Goal: Information Seeking & Learning: Learn about a topic

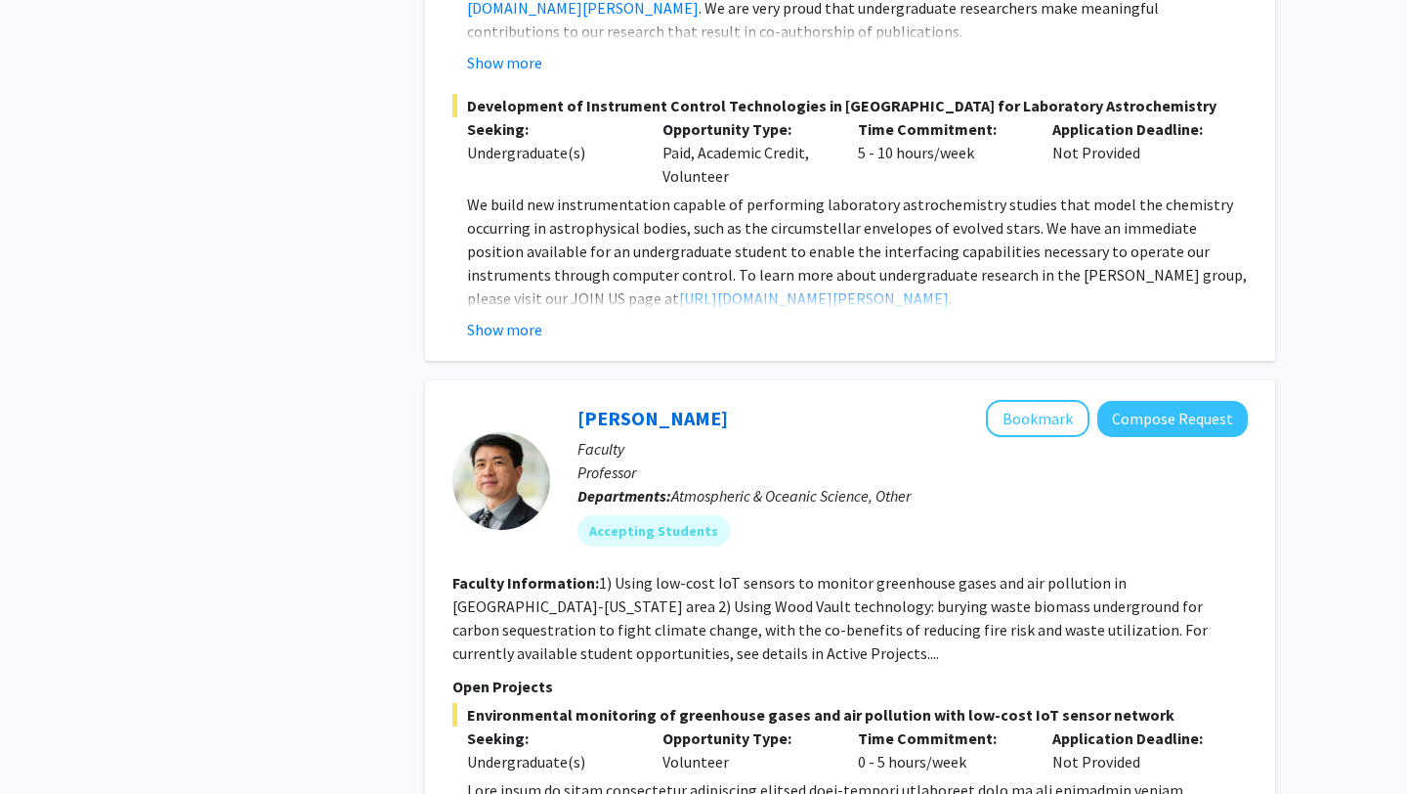
scroll to position [1662, 0]
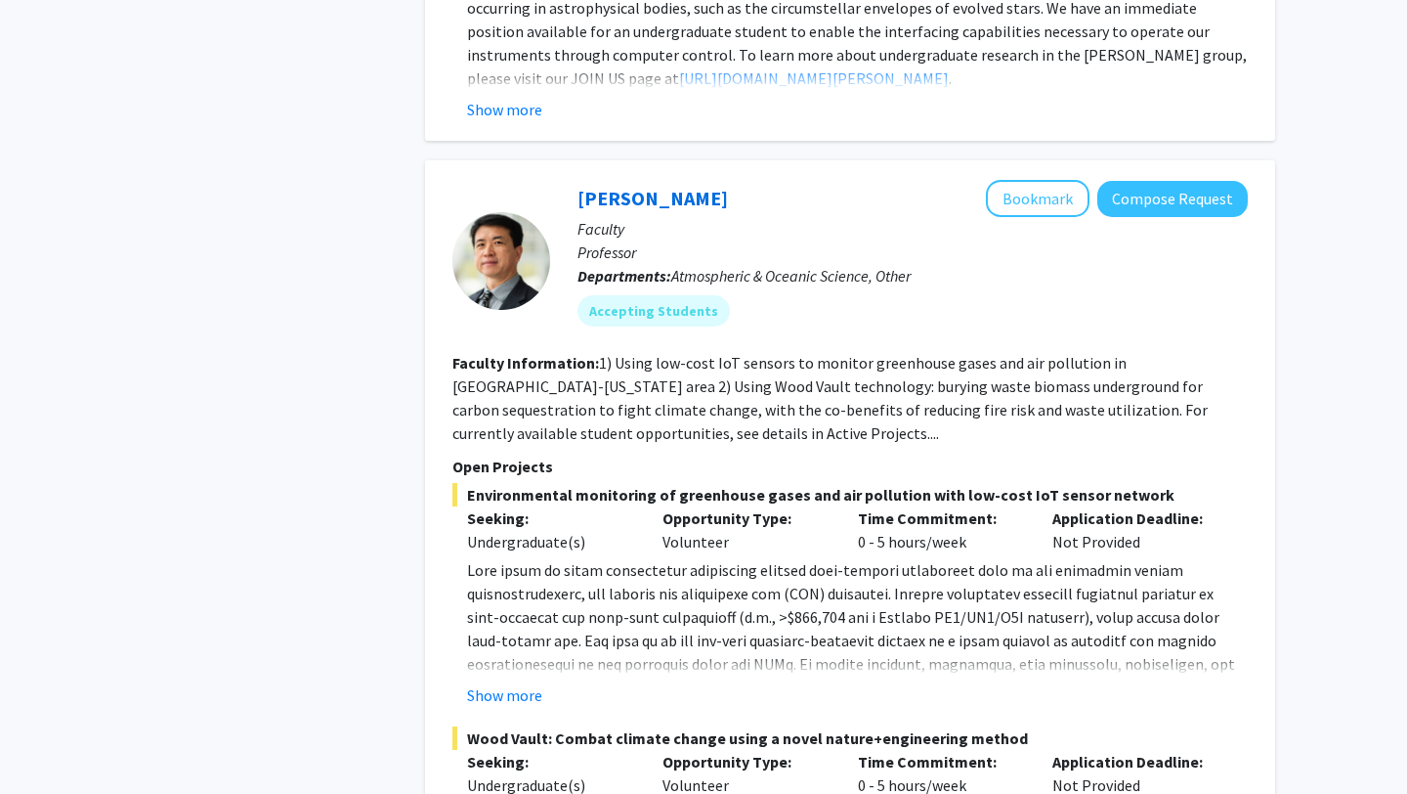
click at [742, 410] on fg-read-more "1) Using low-cost IoT sensors to monitor greenhouse gases and air pollution in …" at bounding box center [829, 398] width 755 height 90
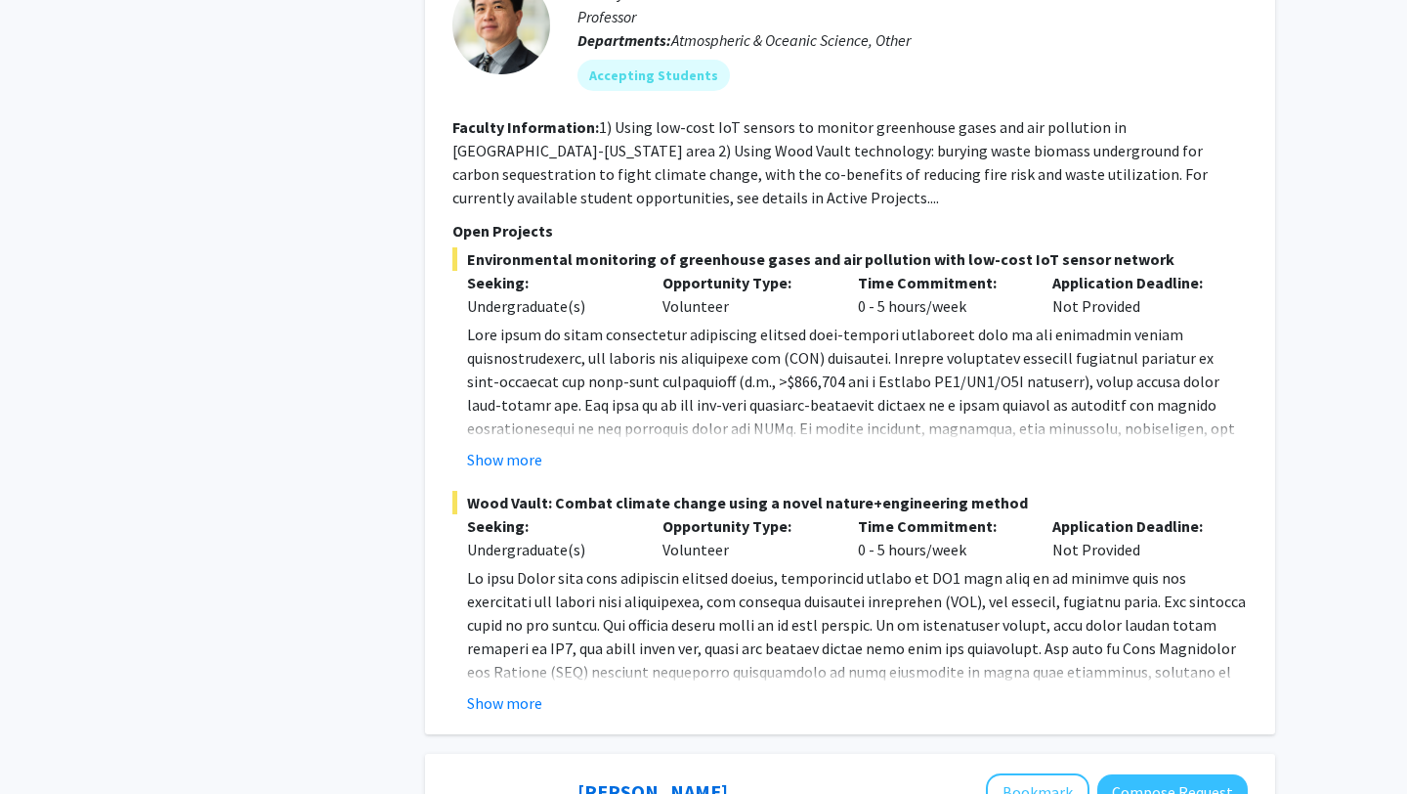
scroll to position [1903, 0]
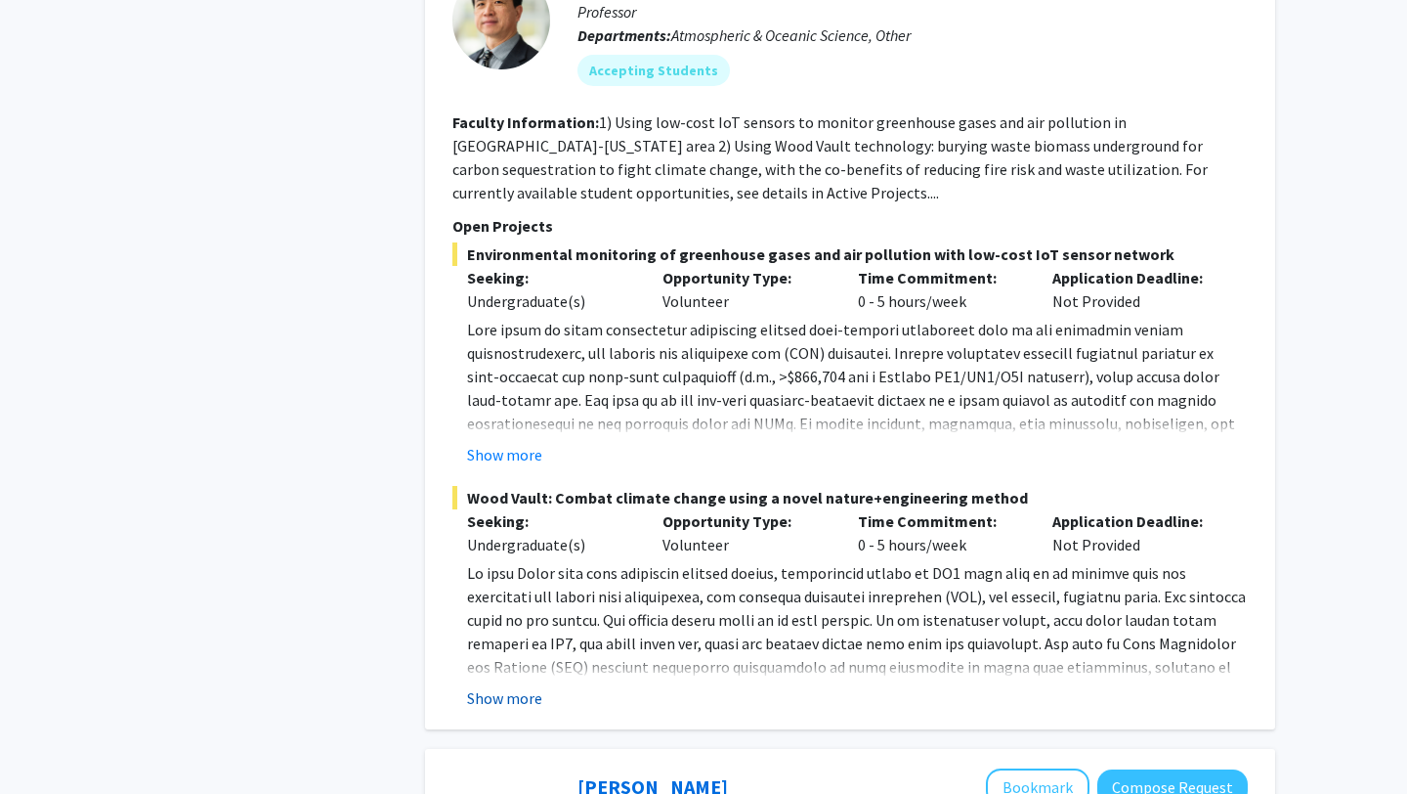
click at [502, 686] on button "Show more" at bounding box center [504, 697] width 75 height 23
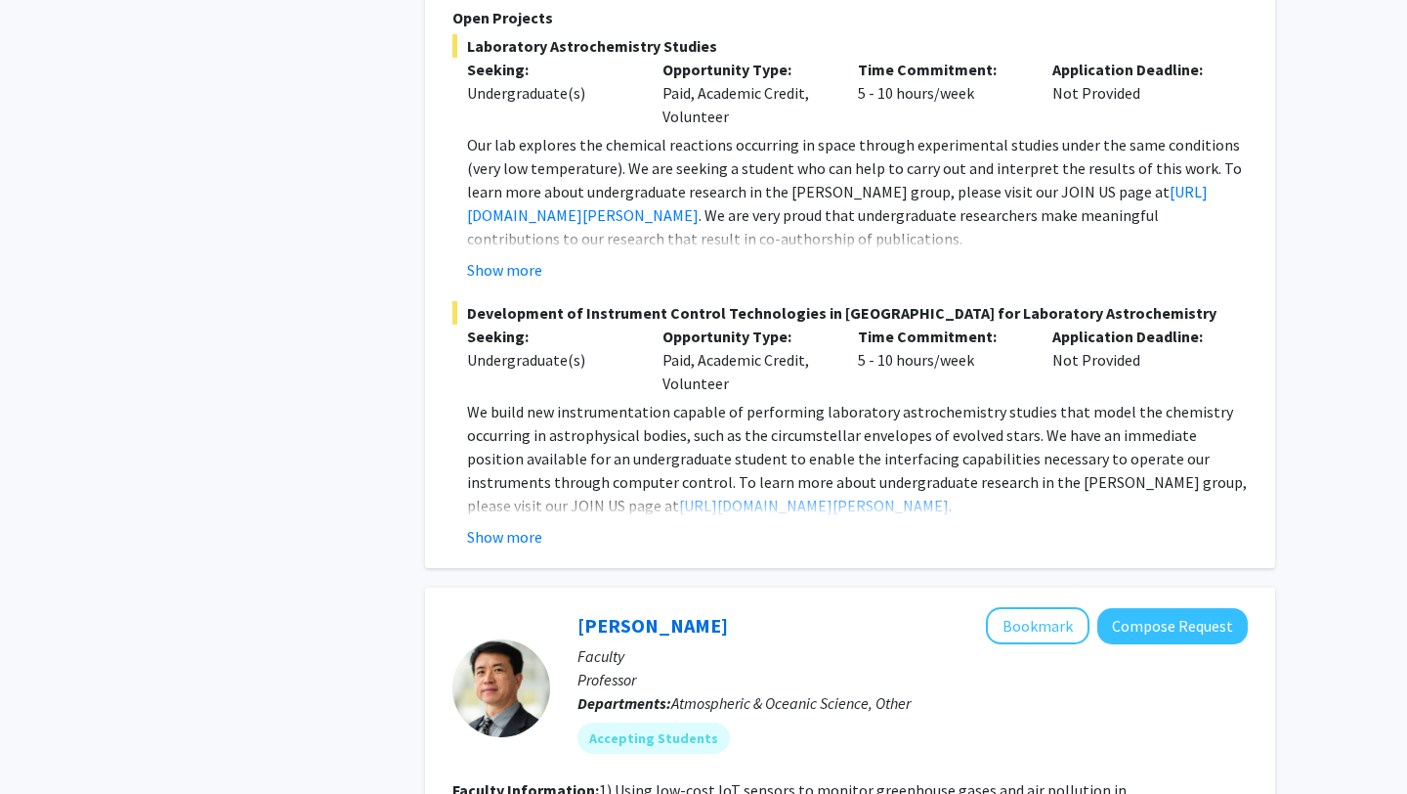
scroll to position [4813, 0]
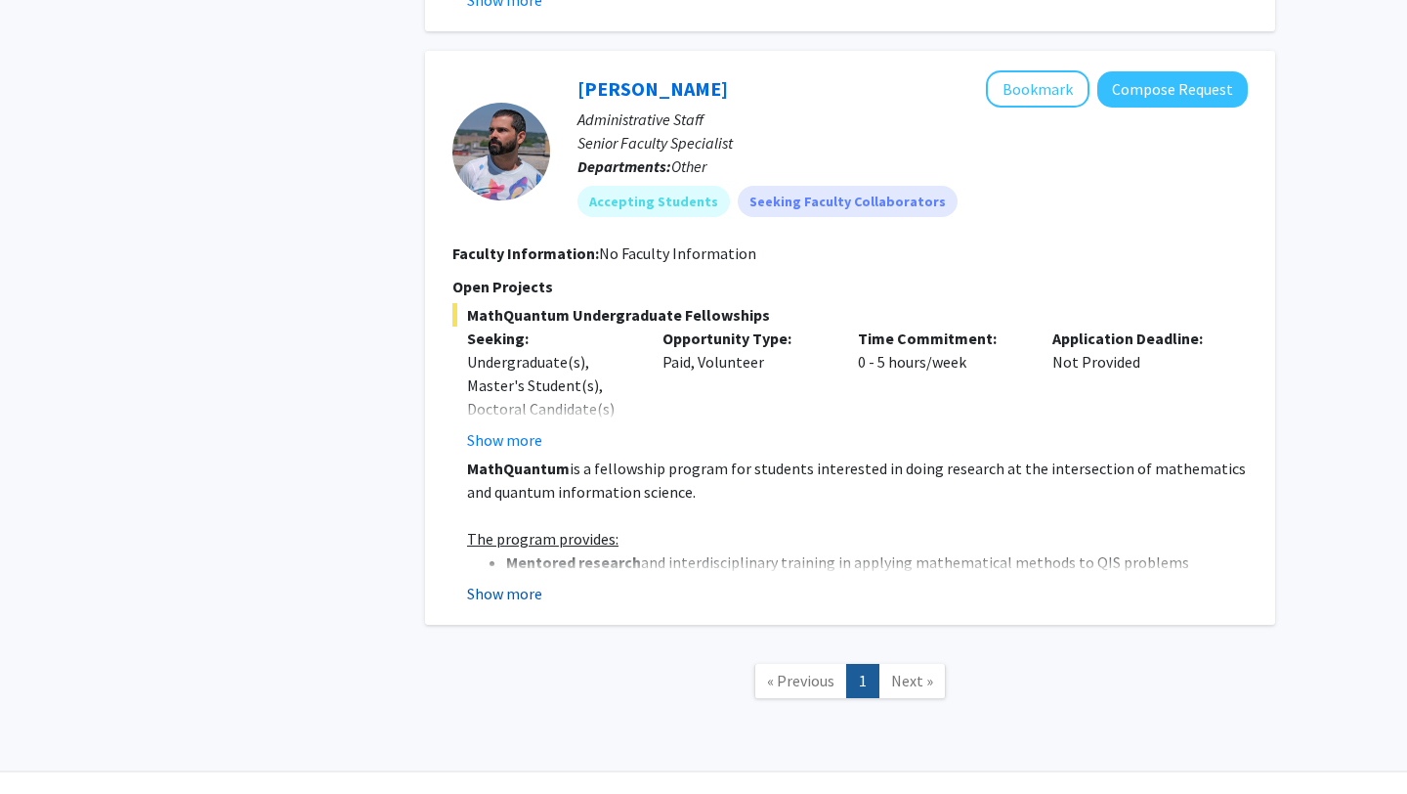
click at [515, 581] on button "Show more" at bounding box center [504, 592] width 75 height 23
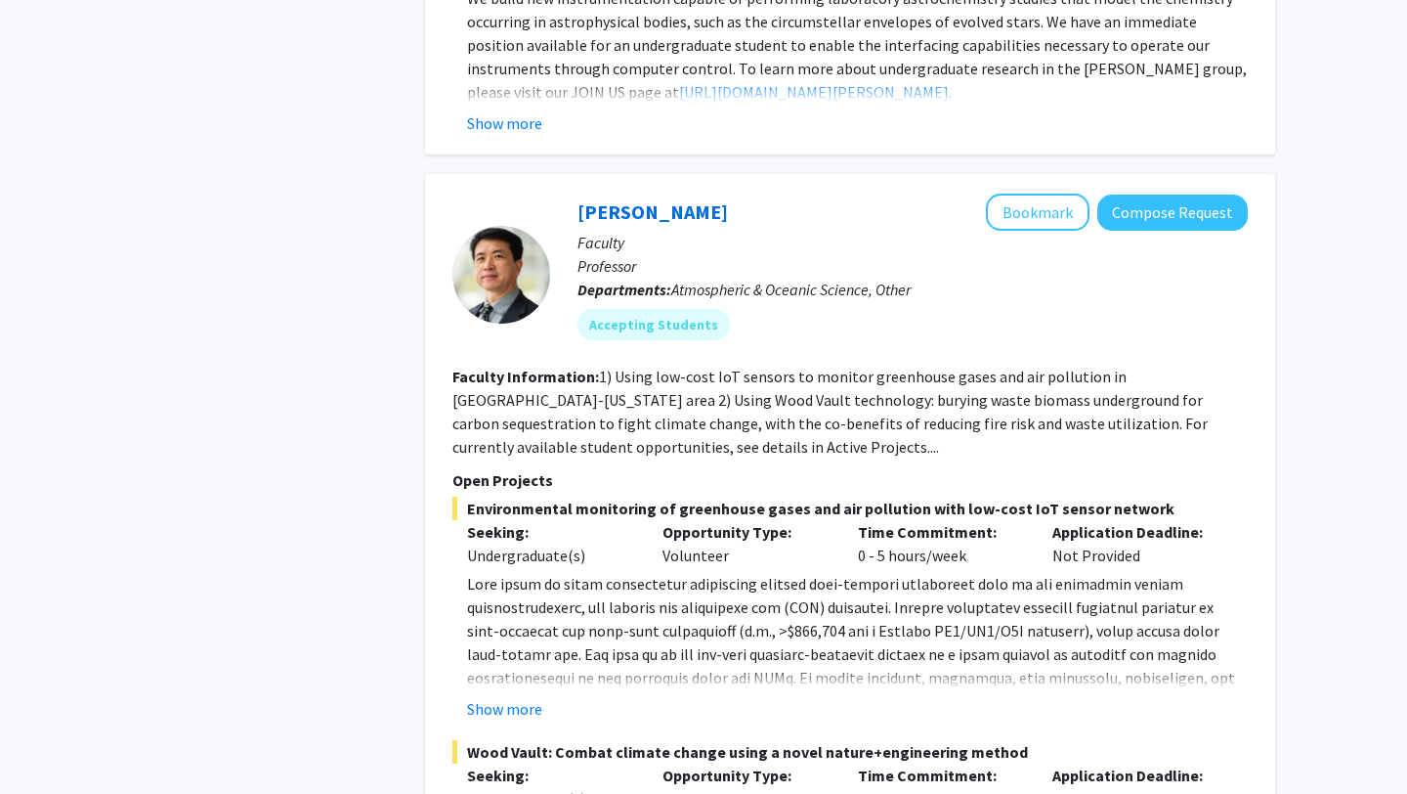
scroll to position [1910, 0]
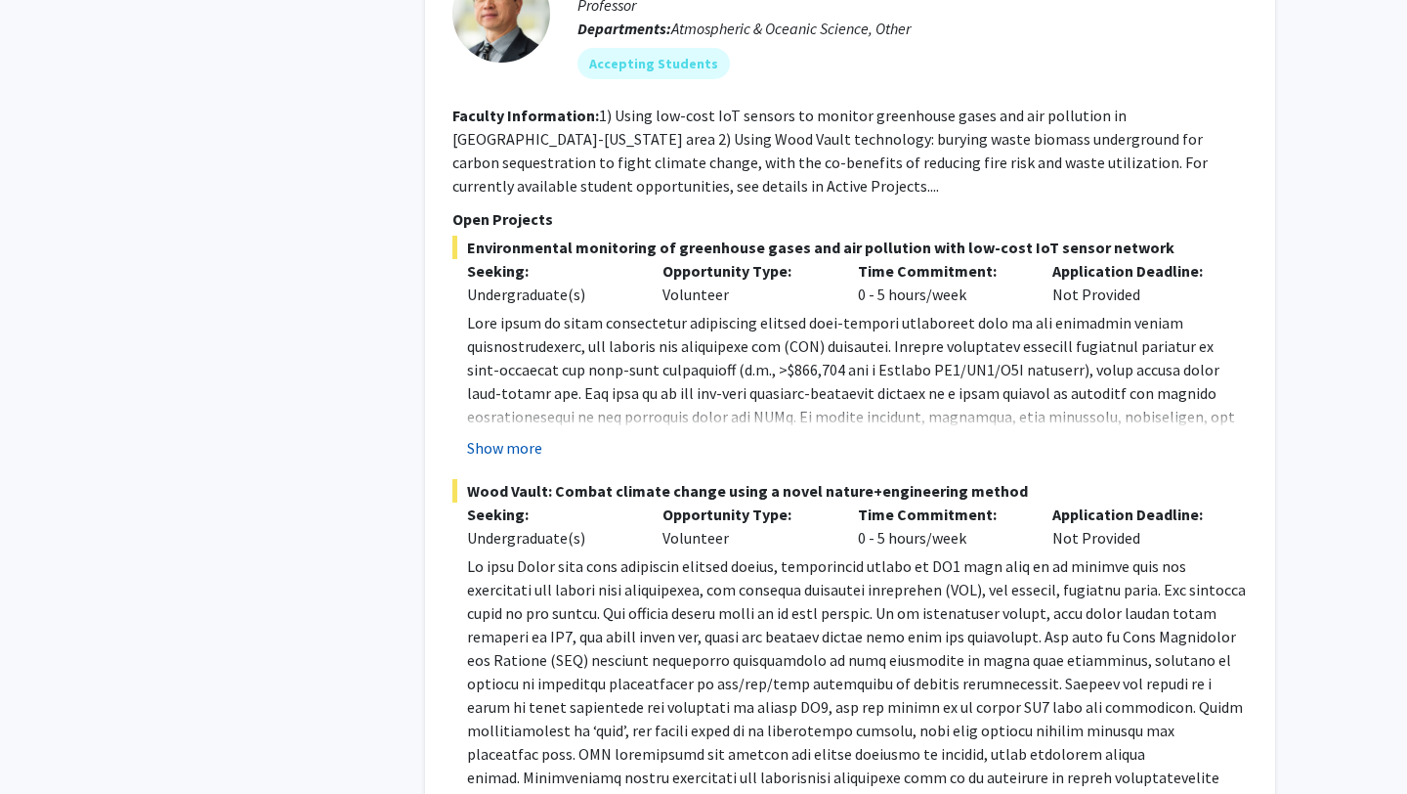
click at [489, 436] on button "Show more" at bounding box center [504, 447] width 75 height 23
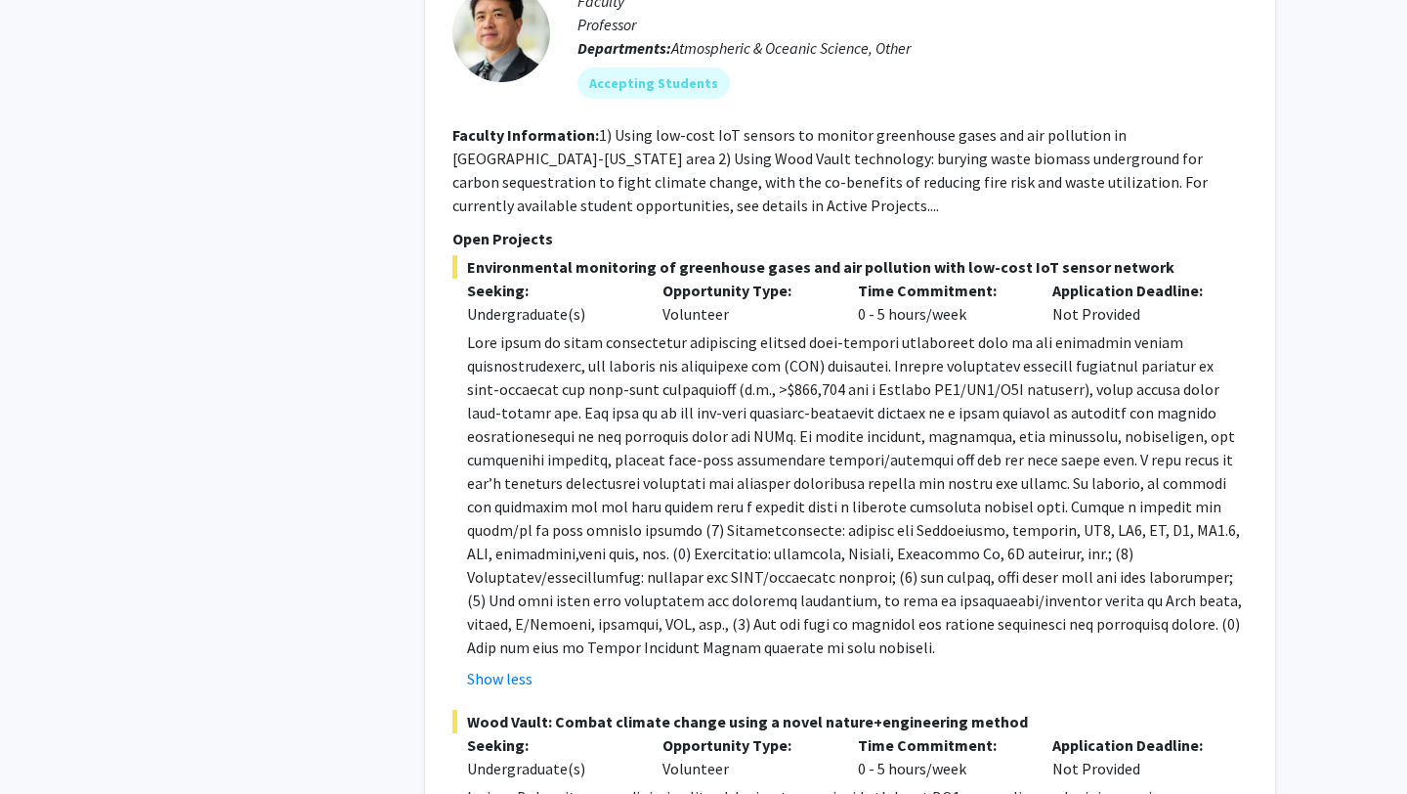
scroll to position [1889, 0]
